Goal: Navigation & Orientation: Find specific page/section

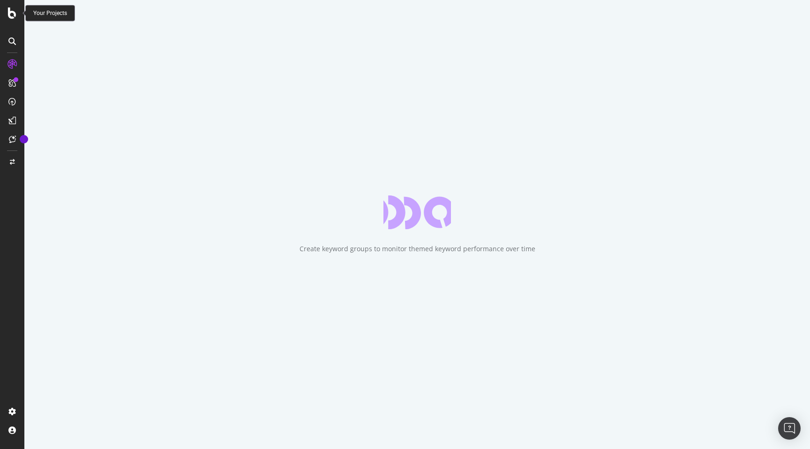
click at [11, 17] on icon at bounding box center [12, 12] width 8 height 11
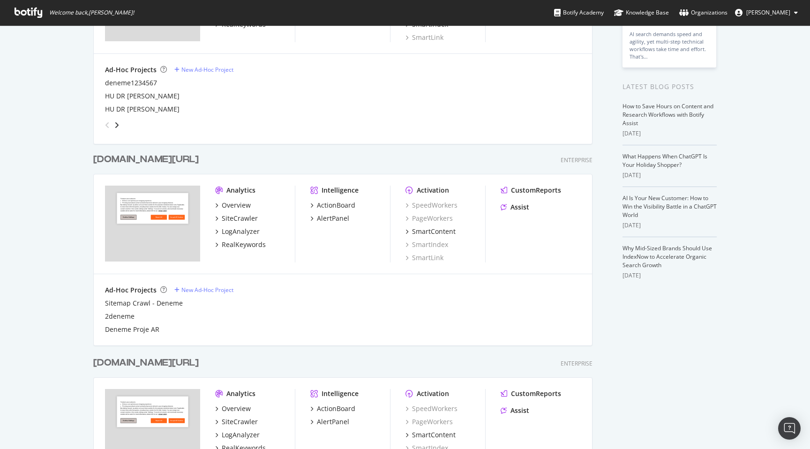
scroll to position [138, 0]
